Goal: Book appointment/travel/reservation

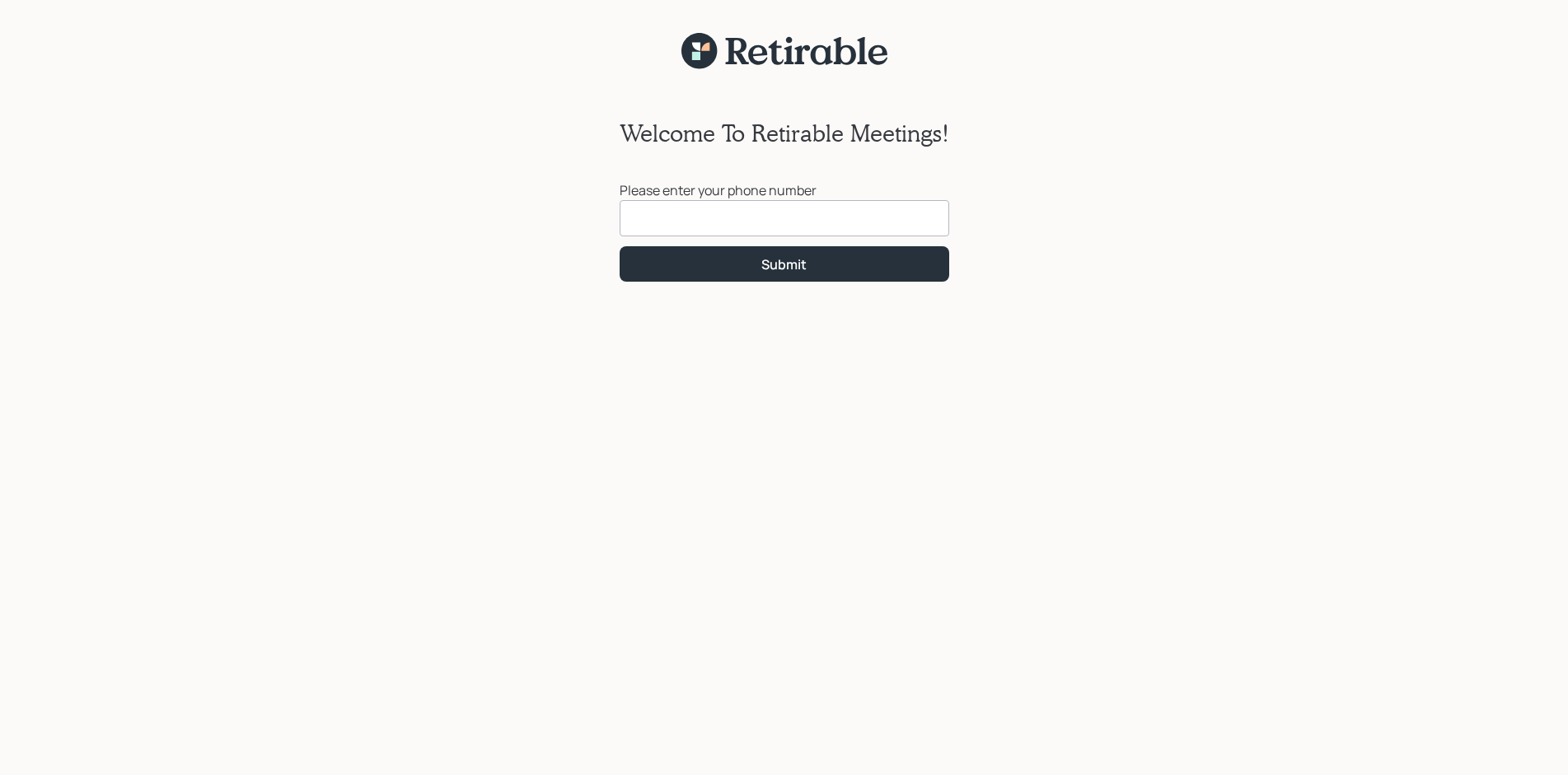
click at [634, 222] on input at bounding box center [784, 218] width 330 height 36
type input "[PHONE_NUMBER]"
click at [775, 264] on div "Submit" at bounding box center [784, 264] width 46 height 18
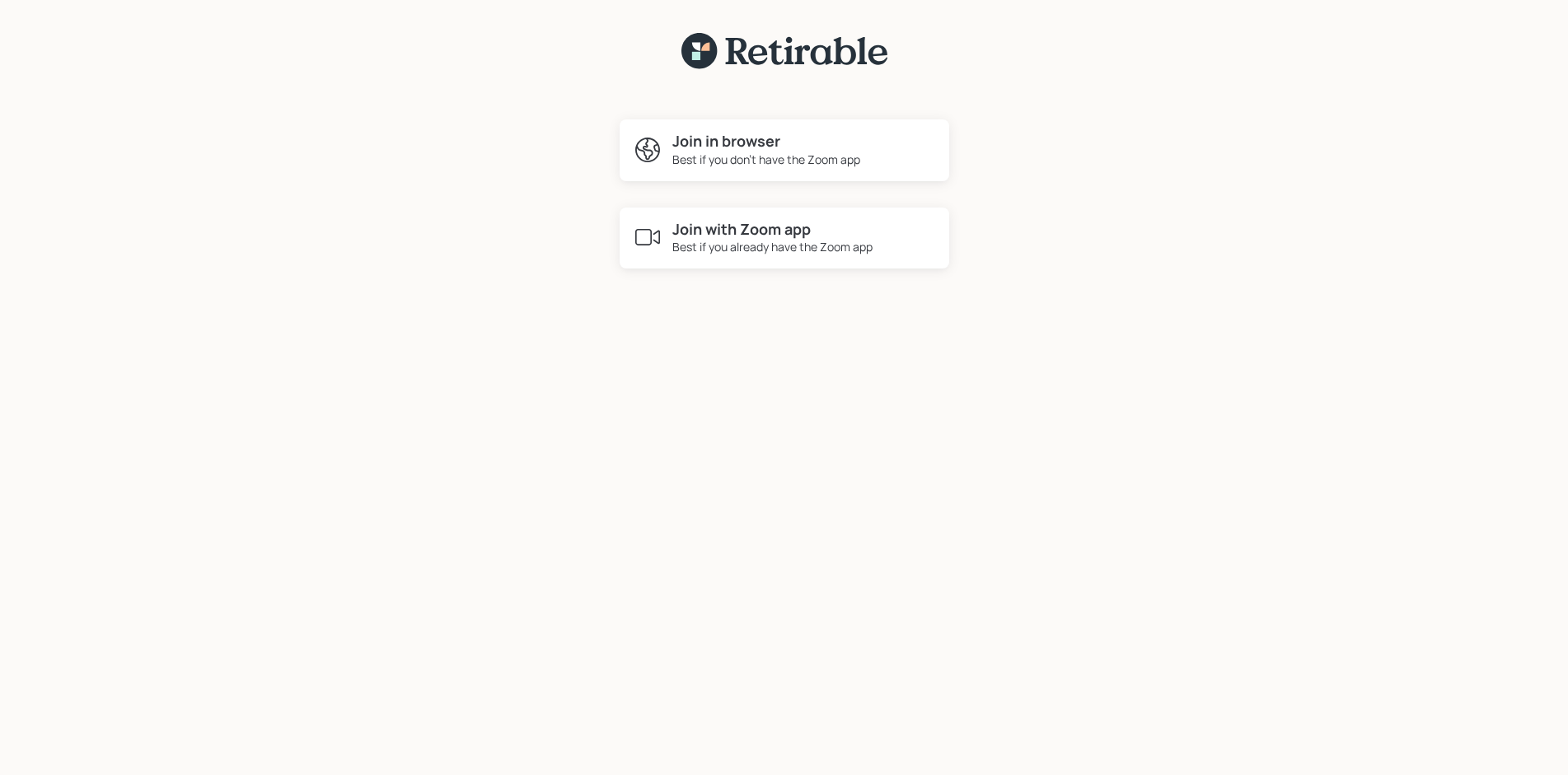
click at [659, 231] on icon at bounding box center [647, 237] width 25 height 16
